Goal: Book appointment/travel/reservation

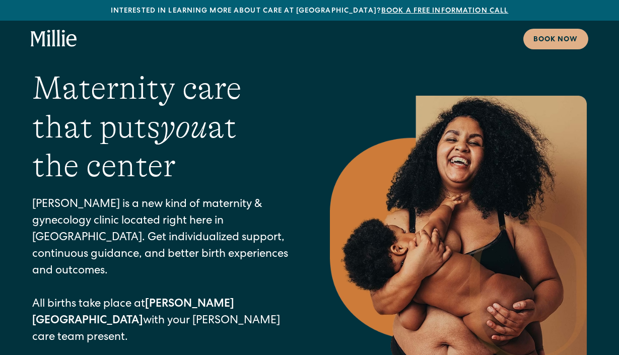
scroll to position [13, 0]
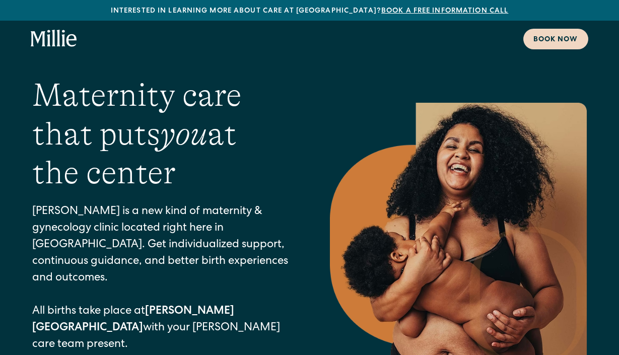
click at [552, 45] on div "Book now" at bounding box center [555, 40] width 45 height 11
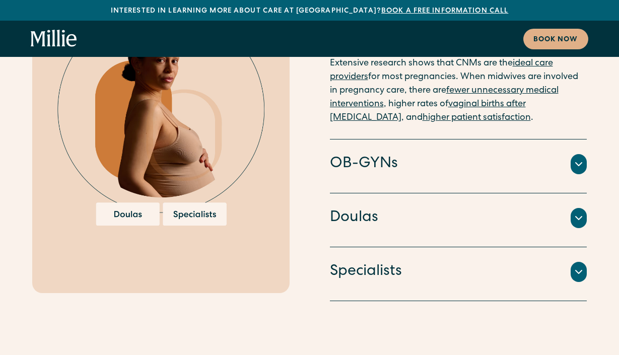
scroll to position [2452, 0]
click at [508, 207] on div "Doulas" at bounding box center [458, 217] width 257 height 21
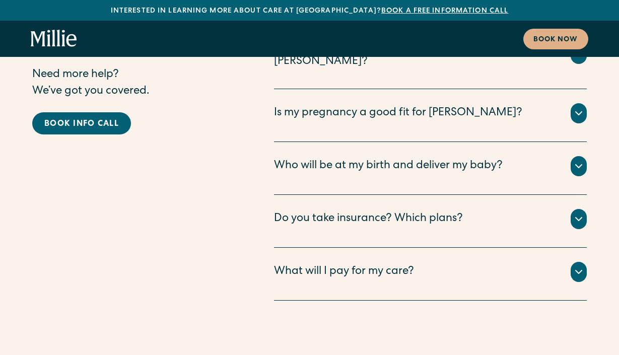
scroll to position [5458, 0]
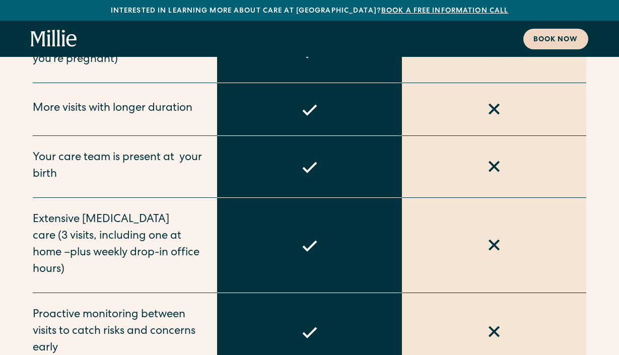
click at [560, 36] on div "Book now" at bounding box center [555, 40] width 45 height 11
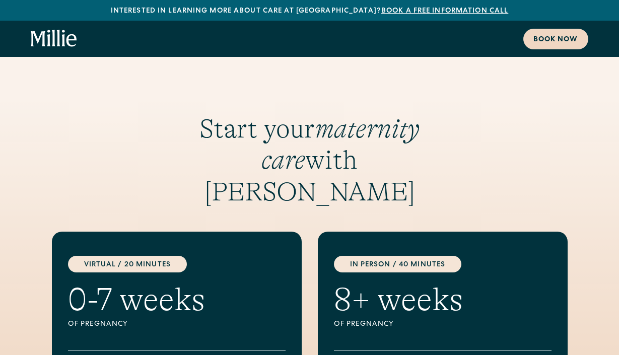
scroll to position [1524, 0]
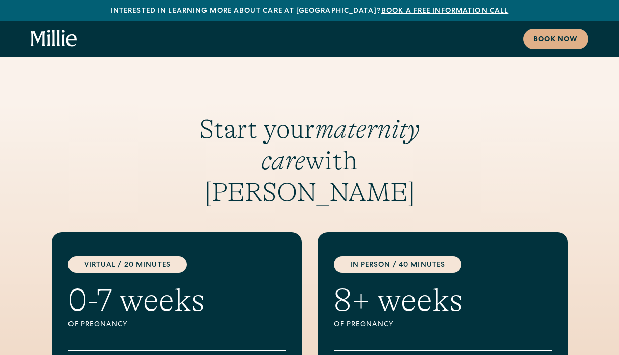
click at [36, 33] on icon "home" at bounding box center [54, 39] width 46 height 18
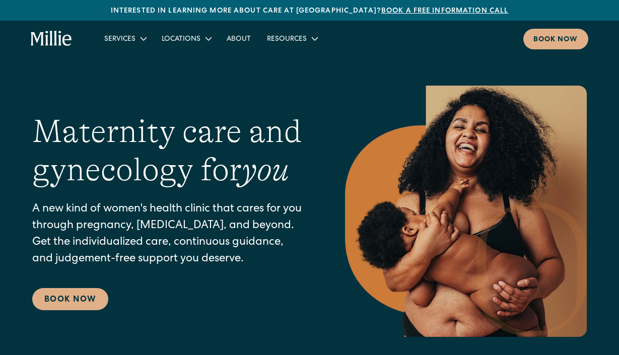
scroll to position [3, 0]
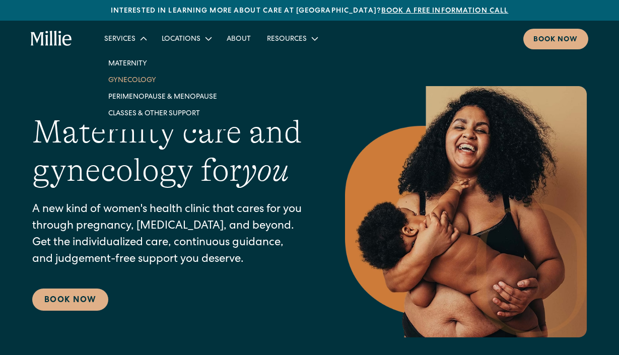
click at [136, 81] on link "Gynecology" at bounding box center [162, 79] width 125 height 17
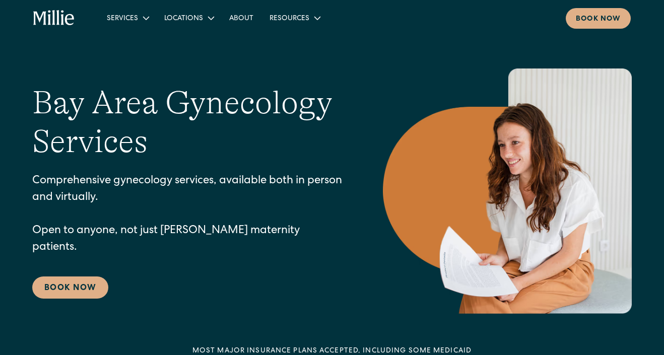
scroll to position [12, 0]
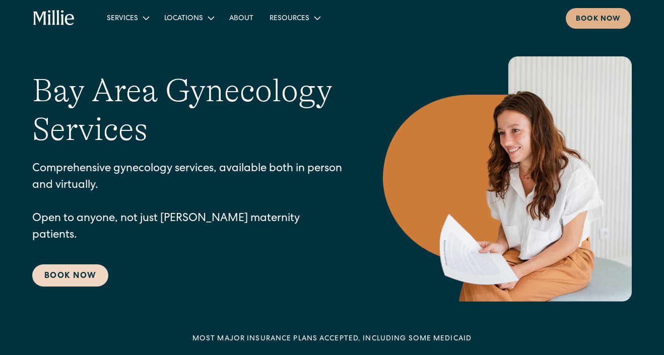
click at [67, 264] on link "Book Now" at bounding box center [70, 275] width 76 height 22
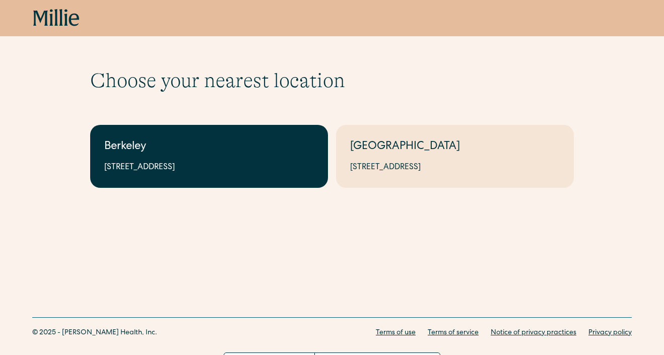
click at [200, 174] on link "Berkeley [STREET_ADDRESS]" at bounding box center [209, 156] width 238 height 63
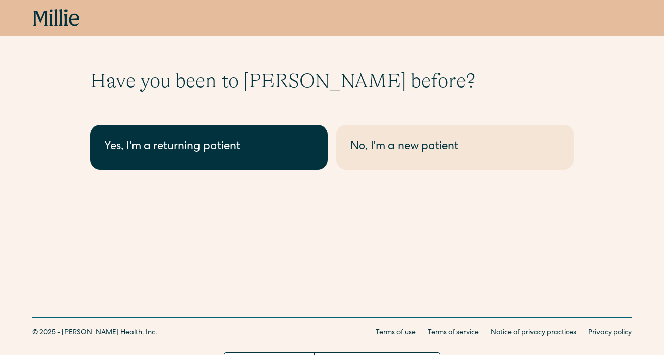
click at [269, 139] on div "Yes, I'm a returning patient" at bounding box center [208, 147] width 209 height 17
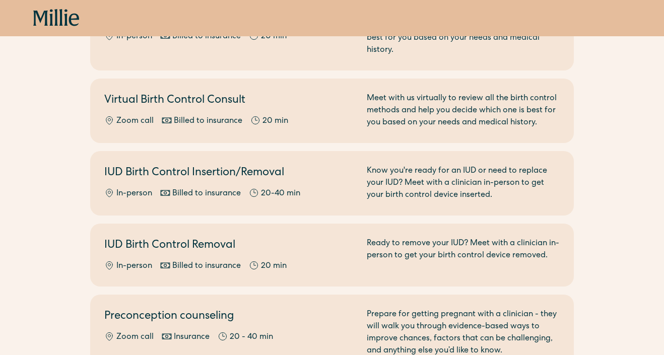
scroll to position [427, 0]
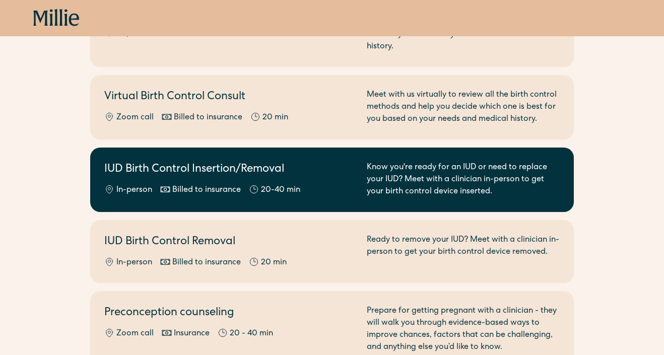
click at [320, 162] on h2 "IUD Birth Control Insertion/Removal" at bounding box center [229, 170] width 250 height 17
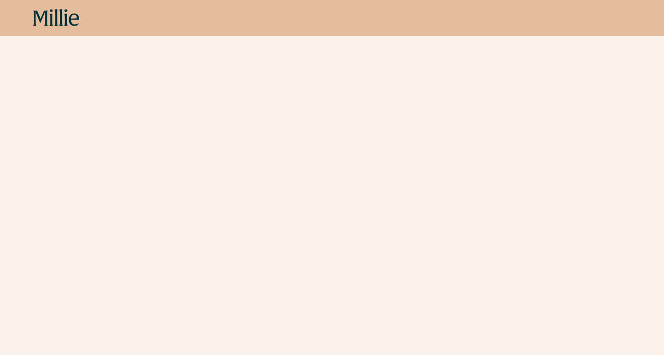
scroll to position [182, 0]
